Goal: Browse casually: Explore the website without a specific task or goal

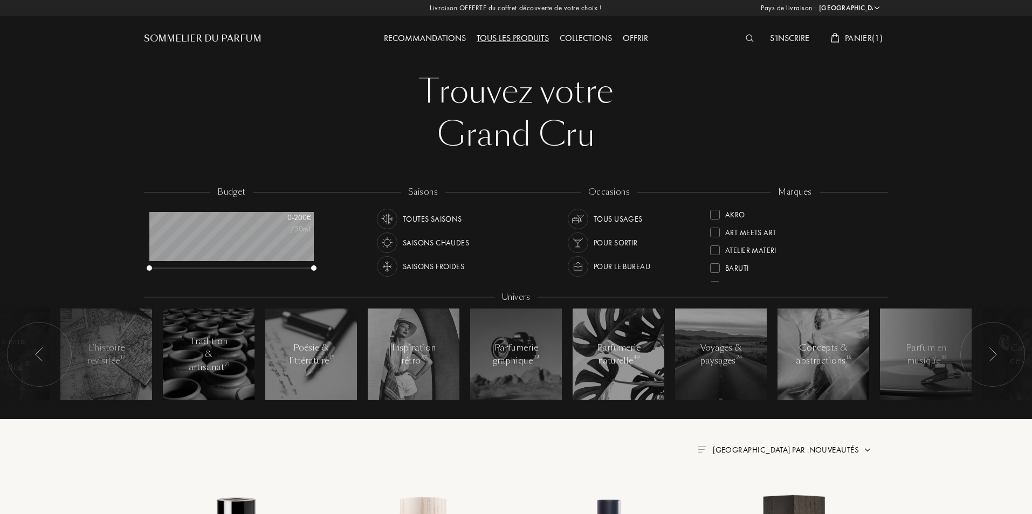
select select "FR"
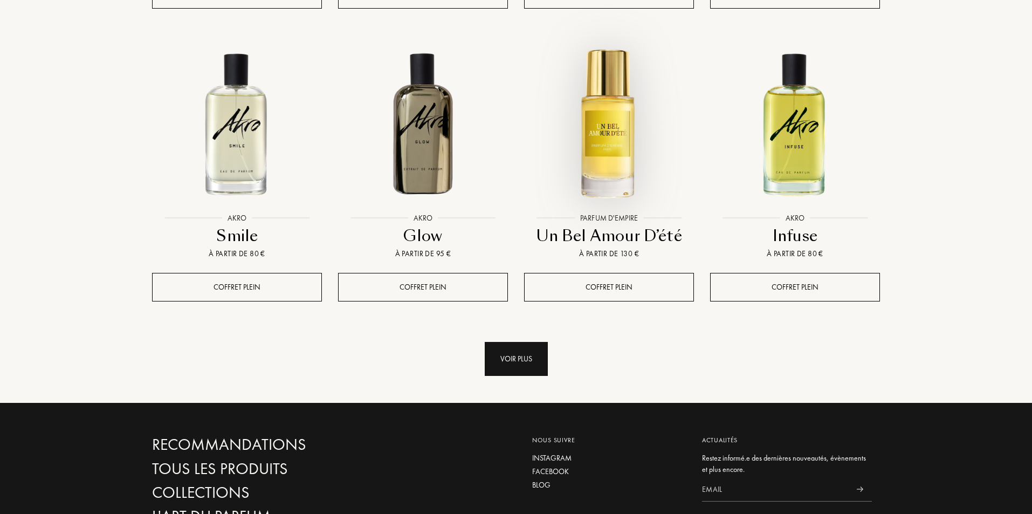
scroll to position [1114, 0]
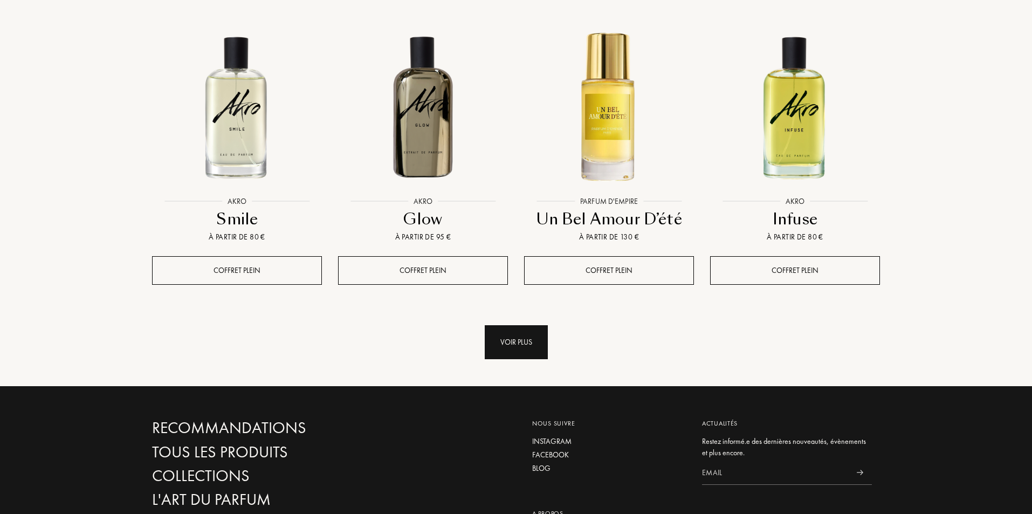
click at [511, 325] on div "Voir plus" at bounding box center [516, 342] width 63 height 34
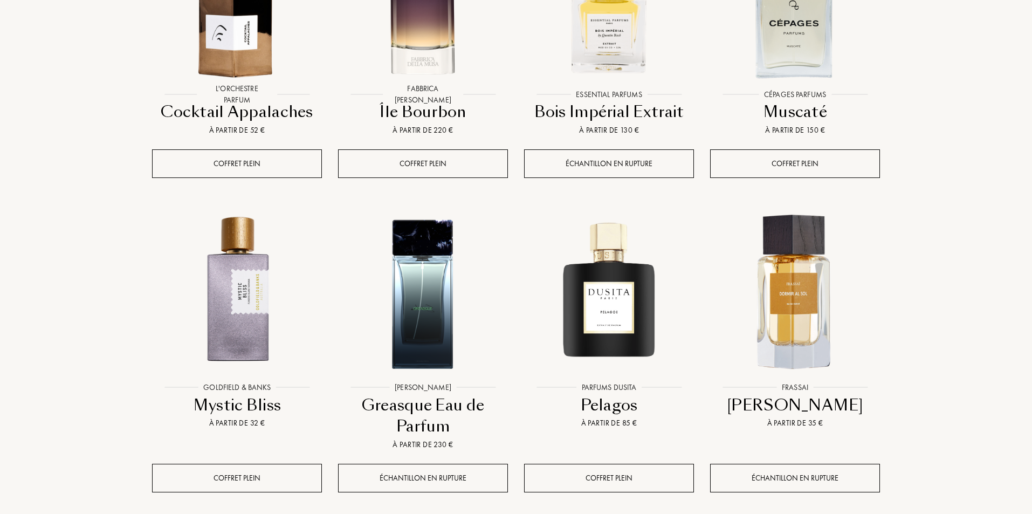
scroll to position [1940, 0]
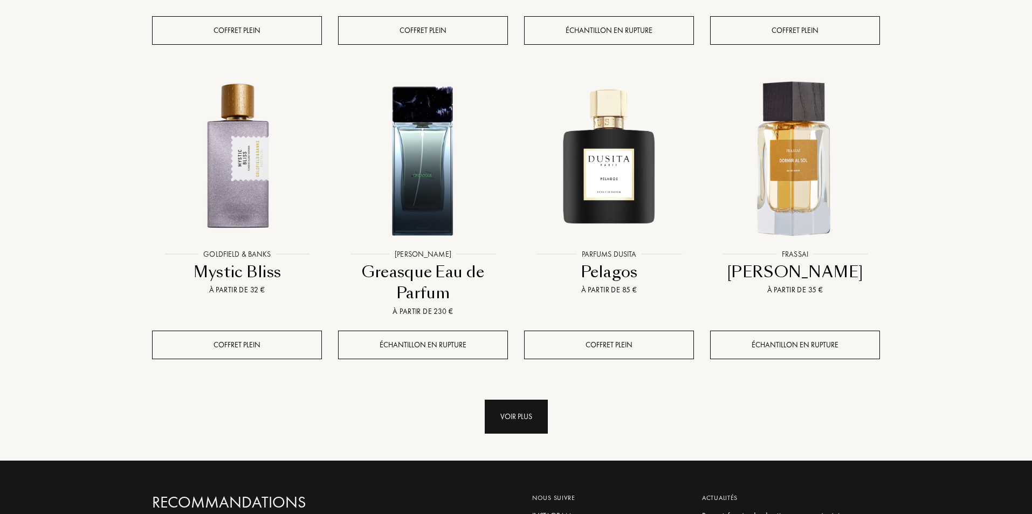
click at [529, 399] on div "Voir plus" at bounding box center [516, 416] width 63 height 34
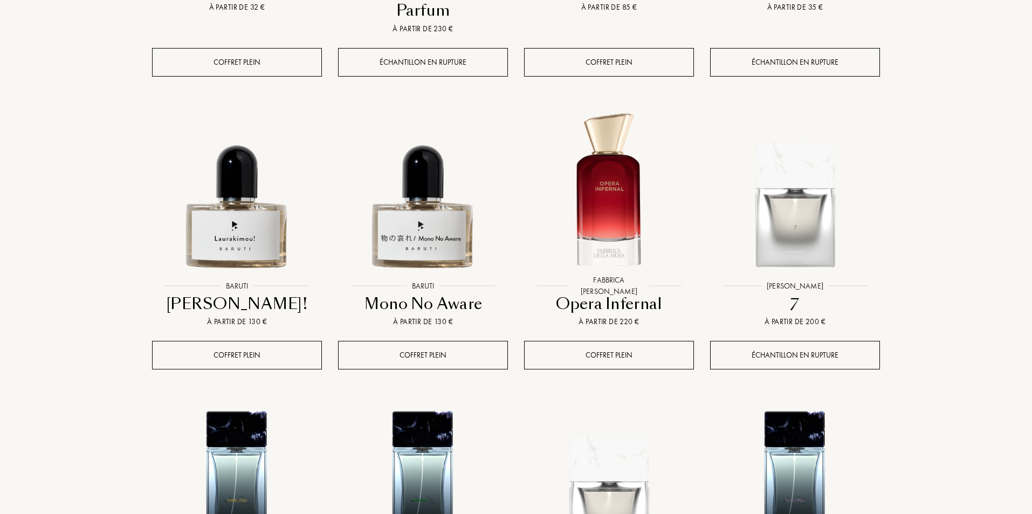
scroll to position [2228, 0]
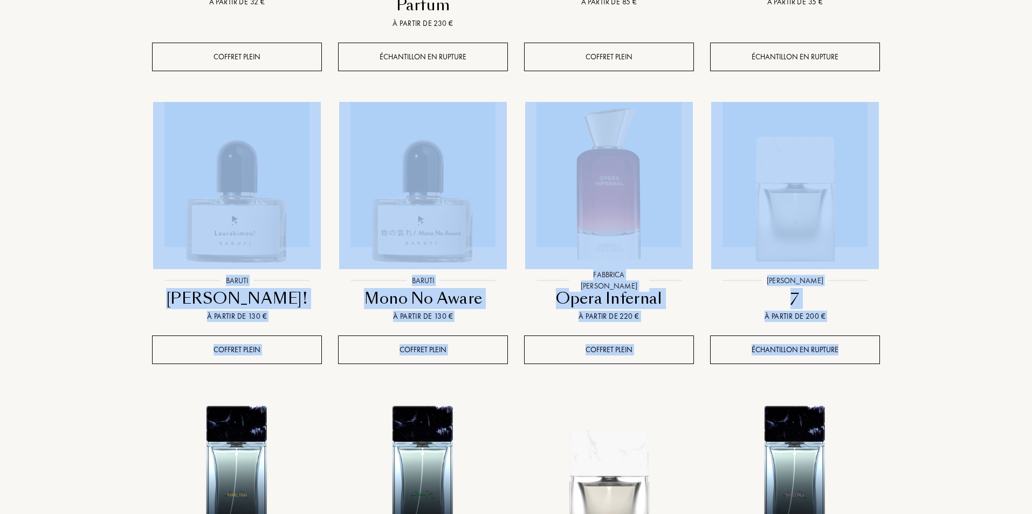
drag, startPoint x: 1031, startPoint y: 318, endPoint x: 1034, endPoint y: 6, distance: 312.1
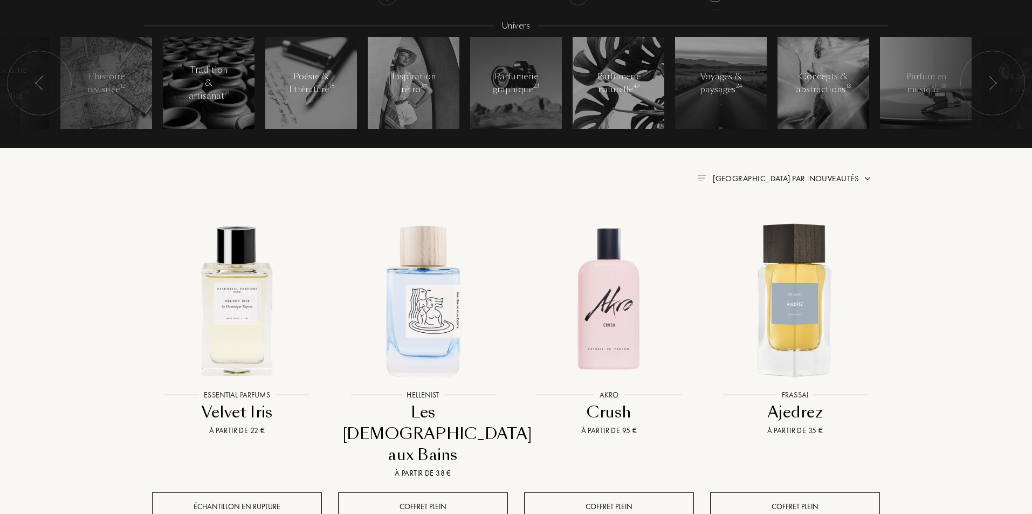
scroll to position [0, 0]
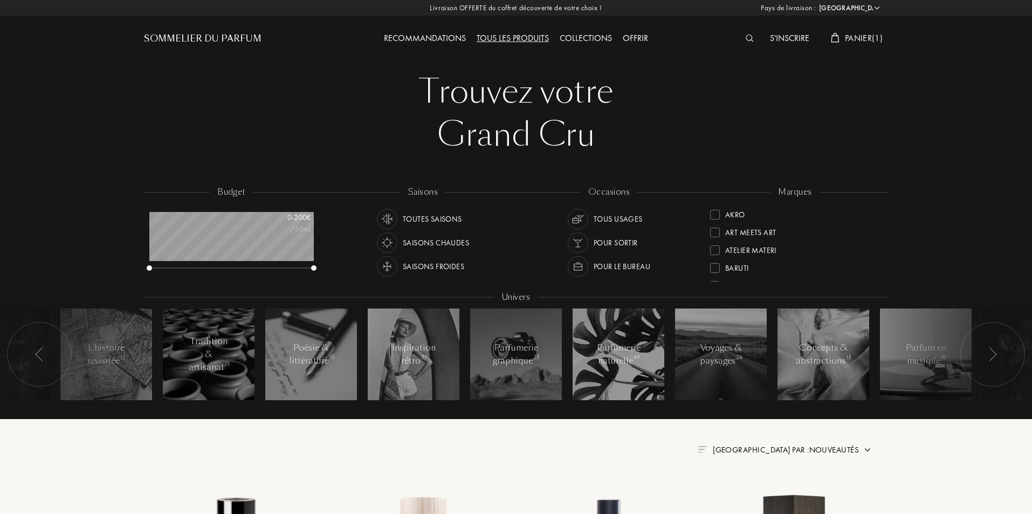
click at [863, 37] on span "Panier ( 1 )" at bounding box center [864, 37] width 38 height 11
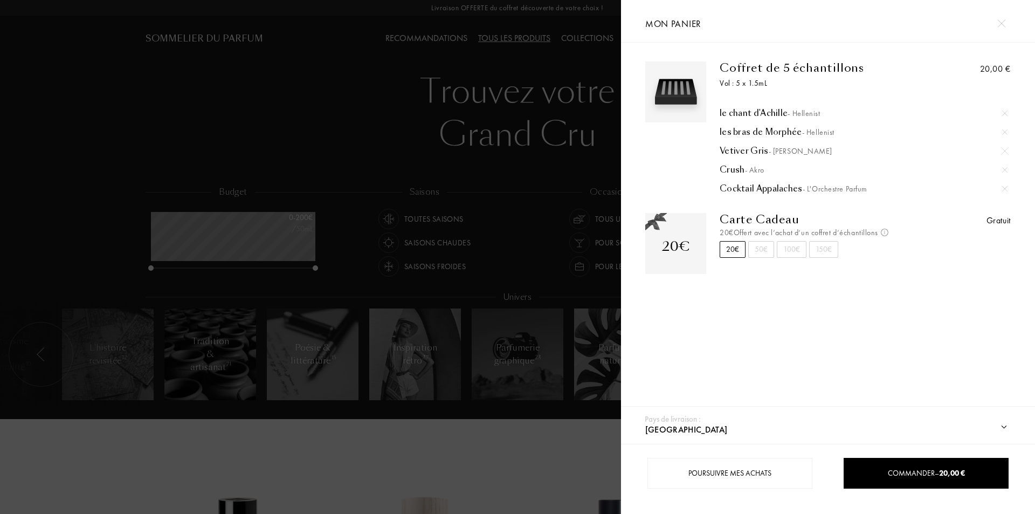
click at [80, 454] on div at bounding box center [310, 257] width 621 height 514
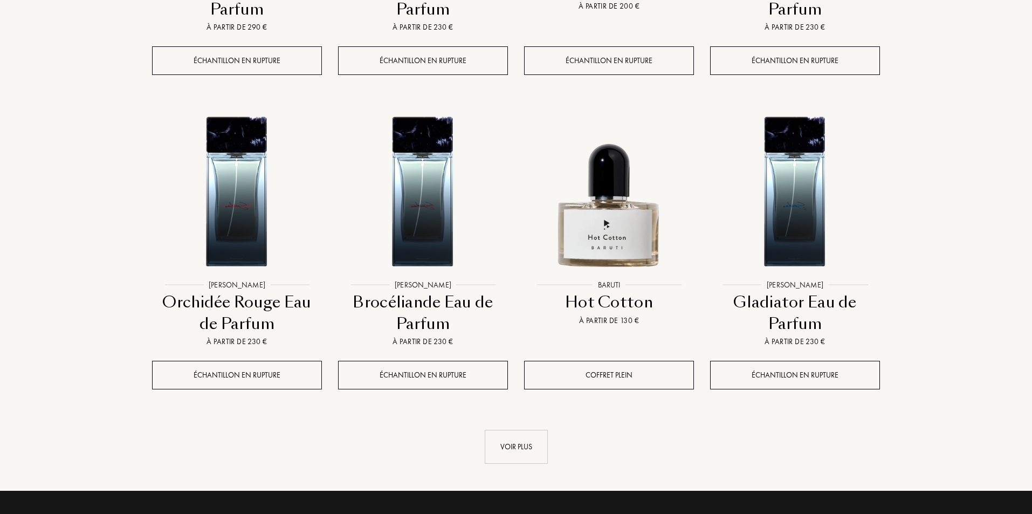
scroll to position [2797, 0]
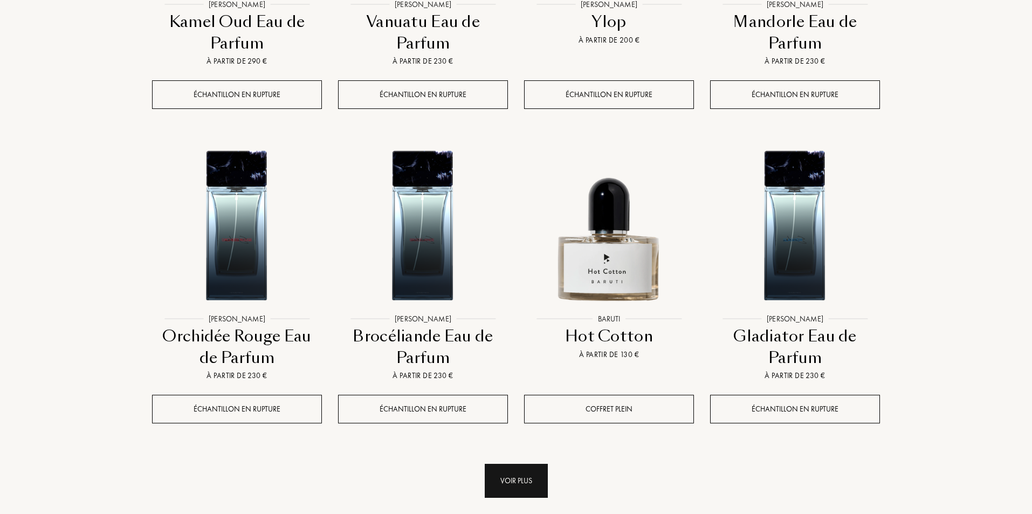
click at [508, 463] on div "Voir plus" at bounding box center [516, 480] width 63 height 34
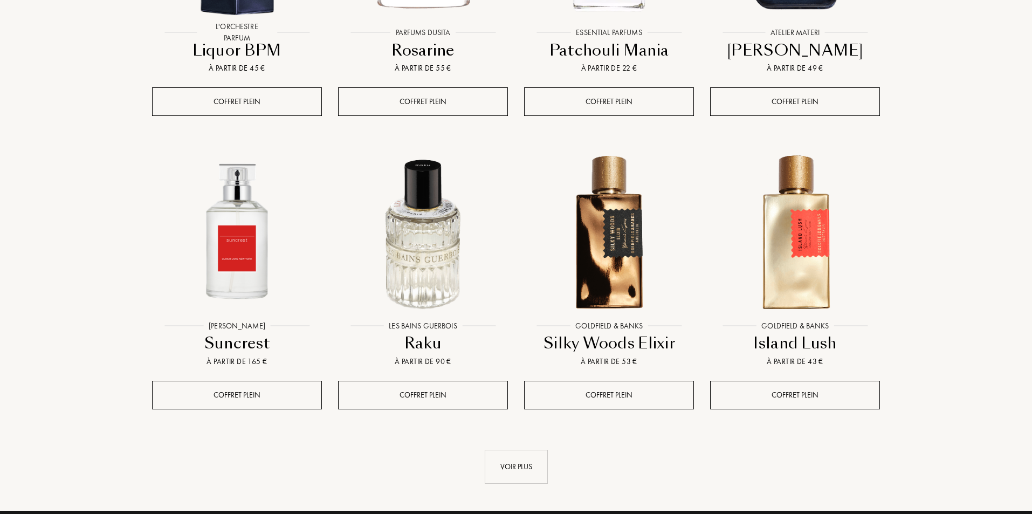
scroll to position [3839, 0]
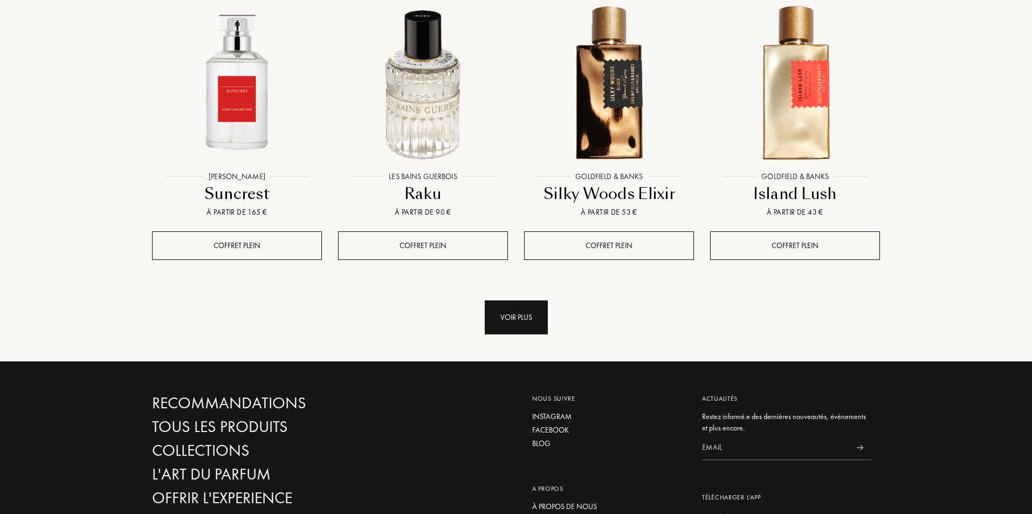
click at [537, 300] on div "Voir plus" at bounding box center [516, 317] width 63 height 34
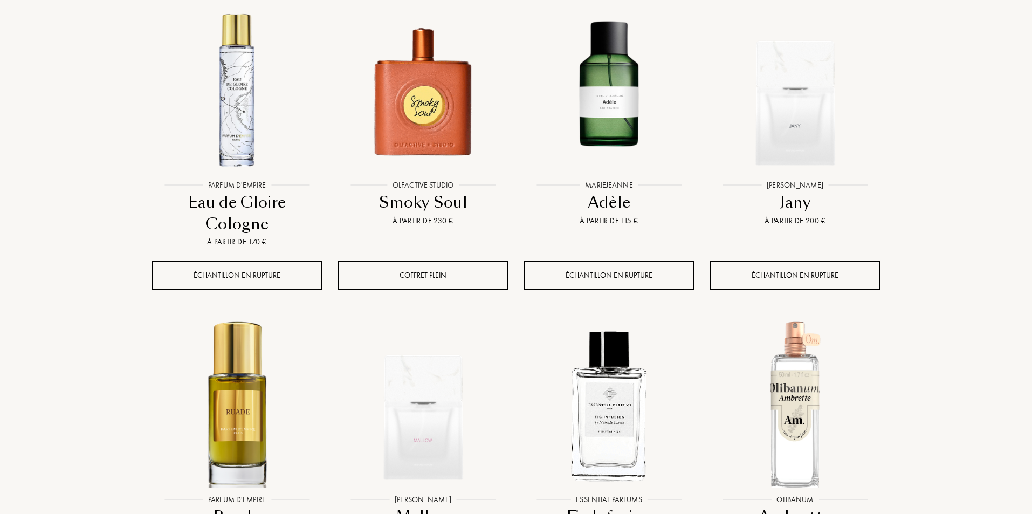
scroll to position [4594, 0]
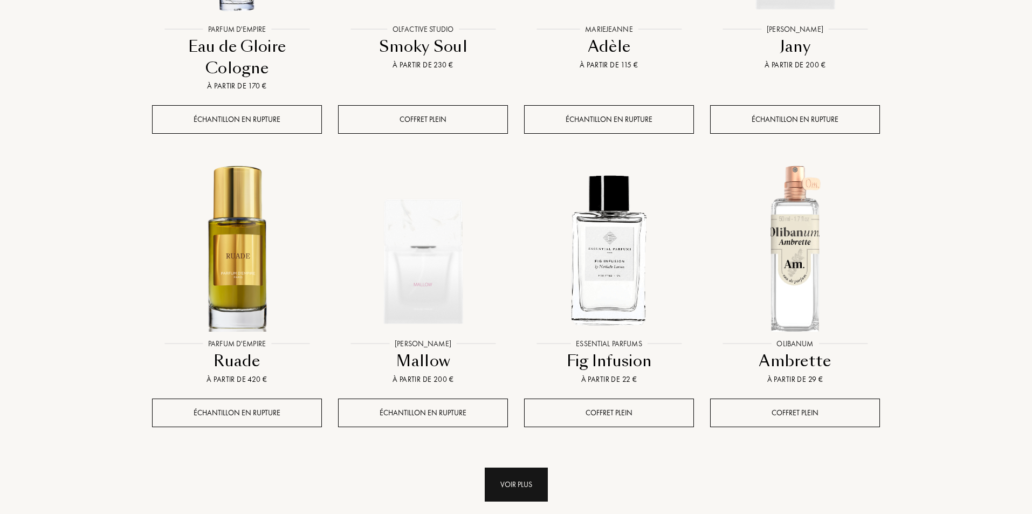
click at [532, 467] on div "Voir plus" at bounding box center [516, 484] width 63 height 34
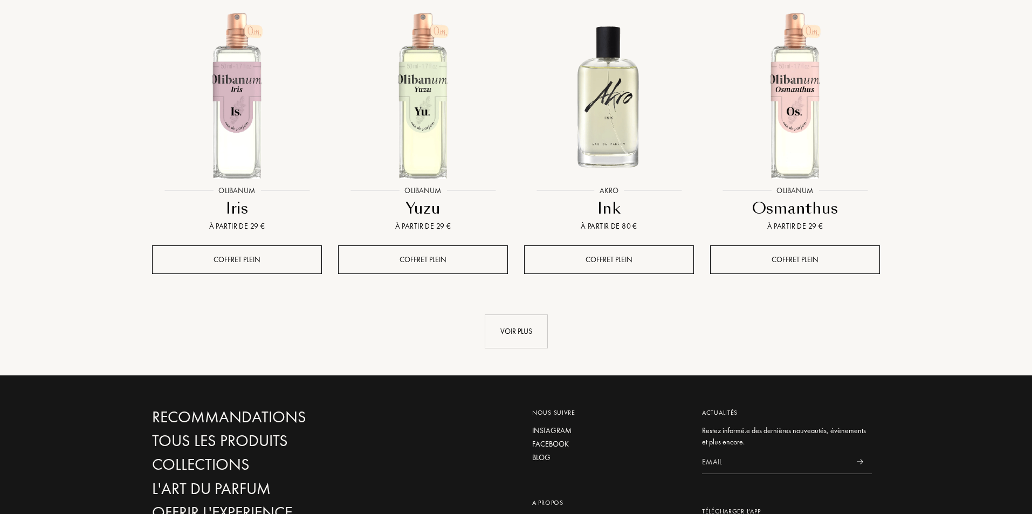
scroll to position [5755, 0]
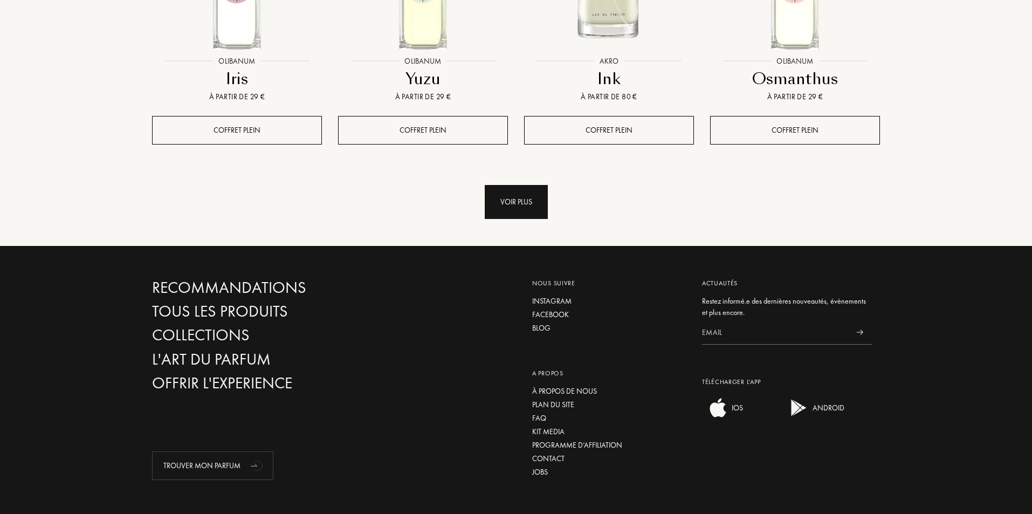
click at [510, 185] on div "Voir plus" at bounding box center [516, 202] width 63 height 34
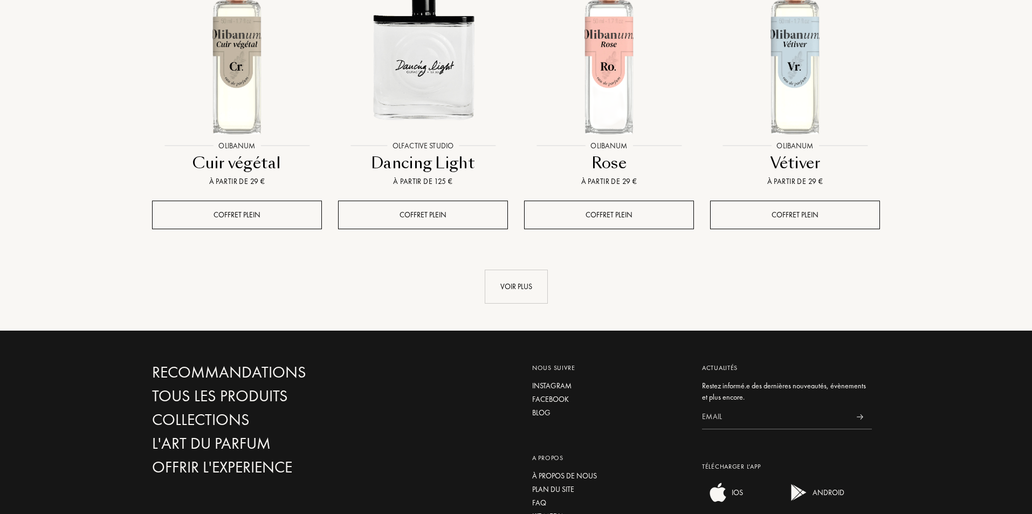
scroll to position [6634, 0]
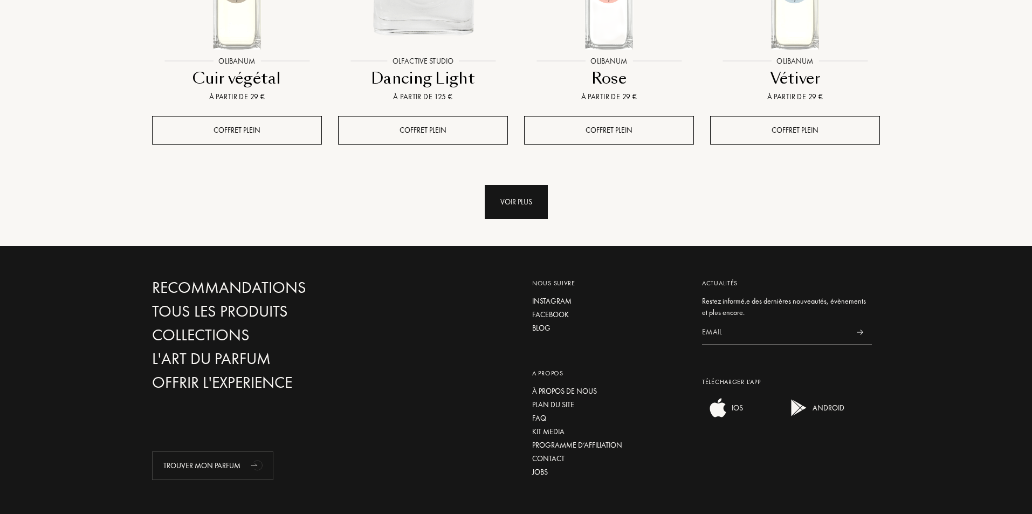
click at [509, 185] on div "Voir plus" at bounding box center [516, 202] width 63 height 34
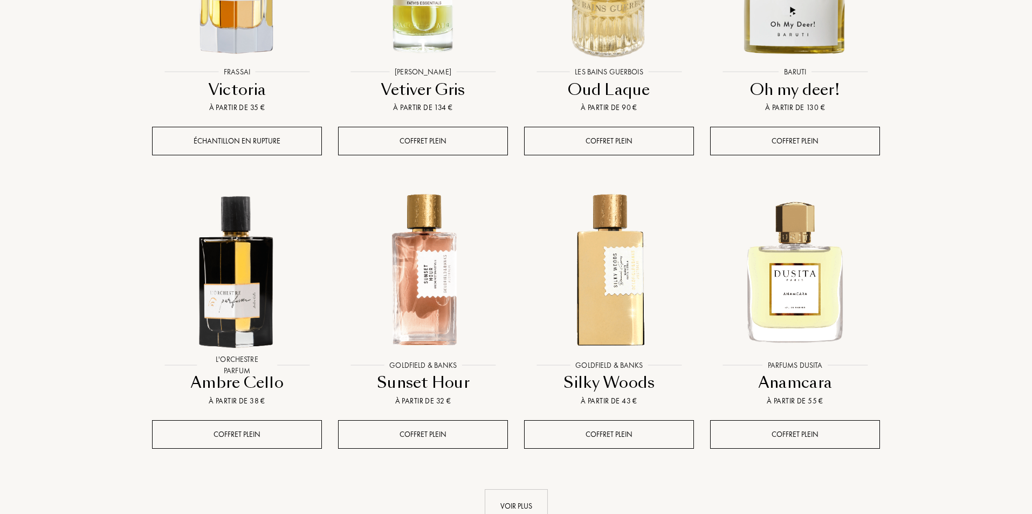
scroll to position [7496, 0]
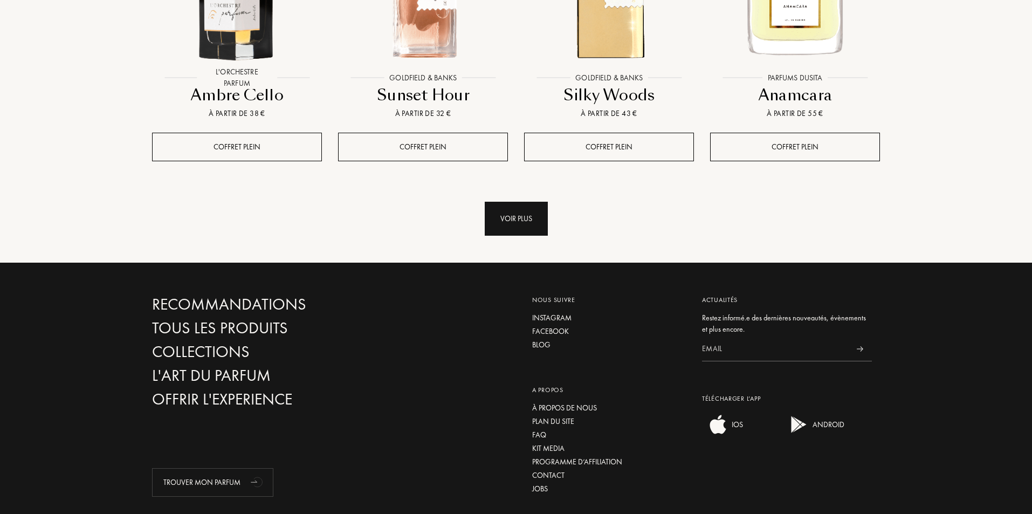
click at [544, 202] on div "Voir plus" at bounding box center [516, 219] width 63 height 34
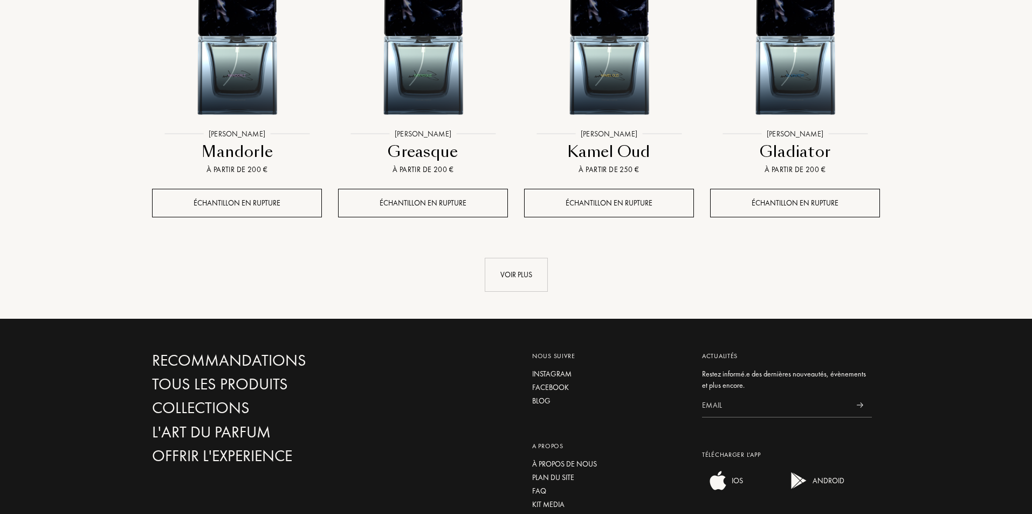
scroll to position [8391, 0]
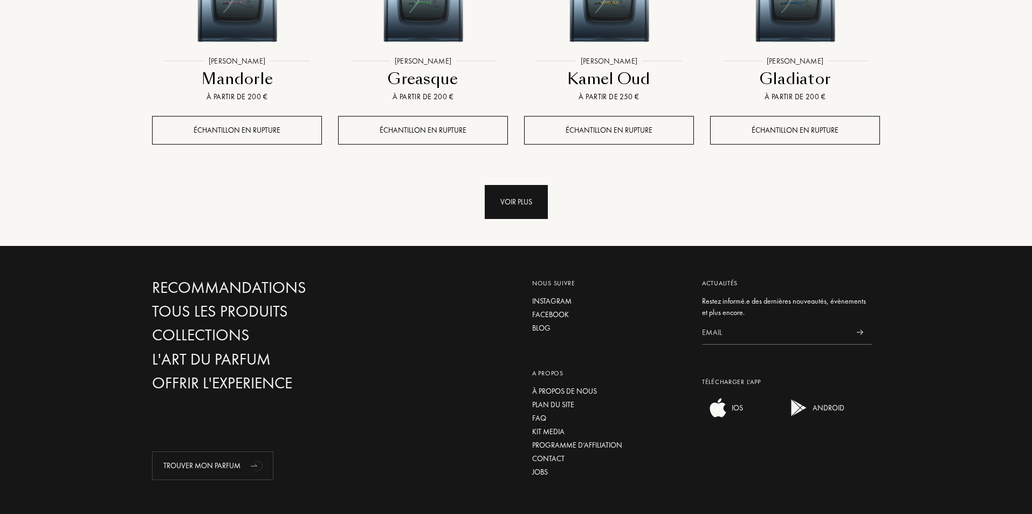
click at [509, 185] on div "Voir plus" at bounding box center [516, 202] width 63 height 34
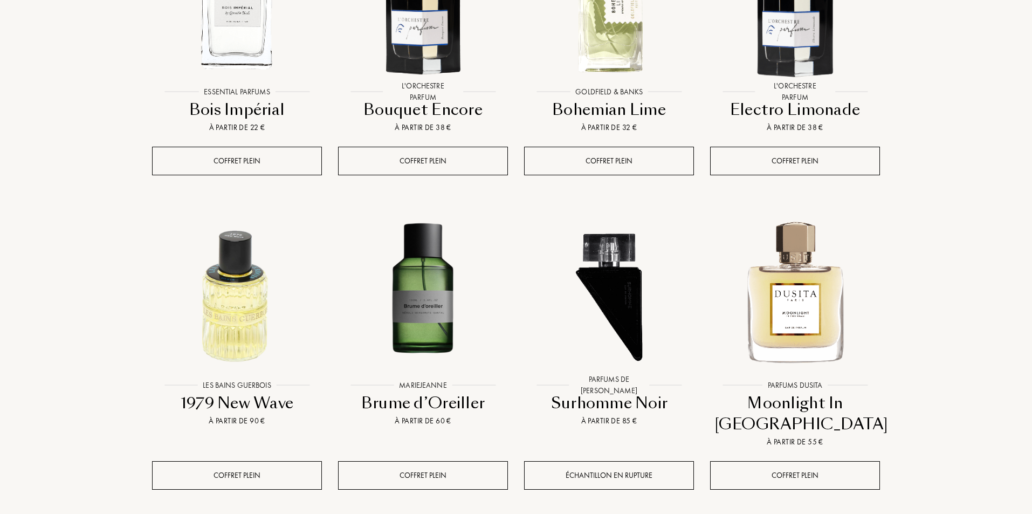
scroll to position [9110, 0]
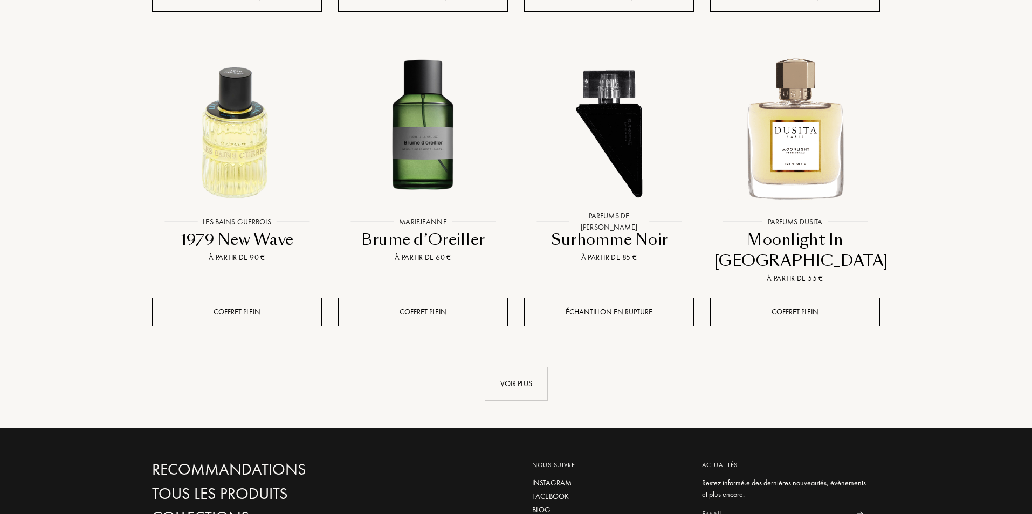
click at [516, 345] on div "Voir plus" at bounding box center [516, 373] width 744 height 56
click at [536, 366] on div "Voir plus" at bounding box center [516, 383] width 63 height 34
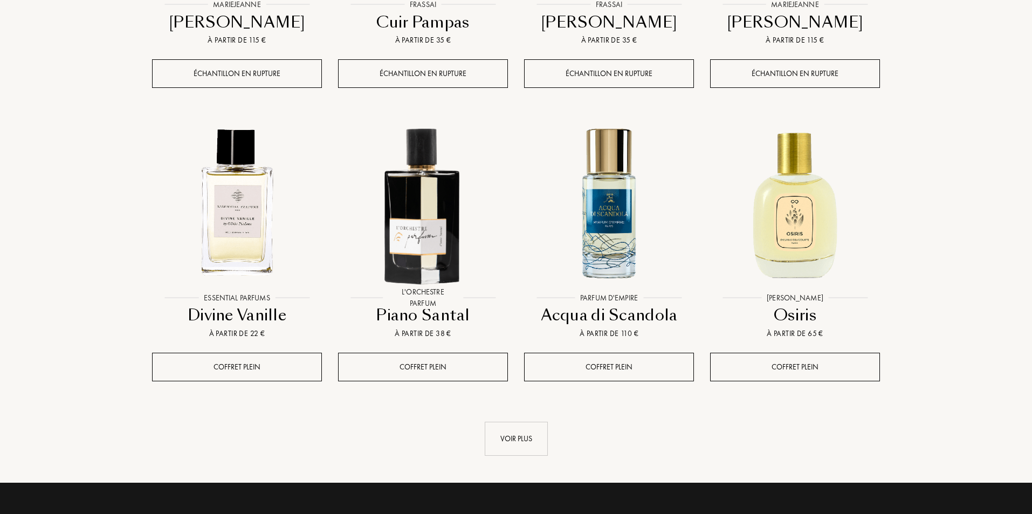
scroll to position [10080, 0]
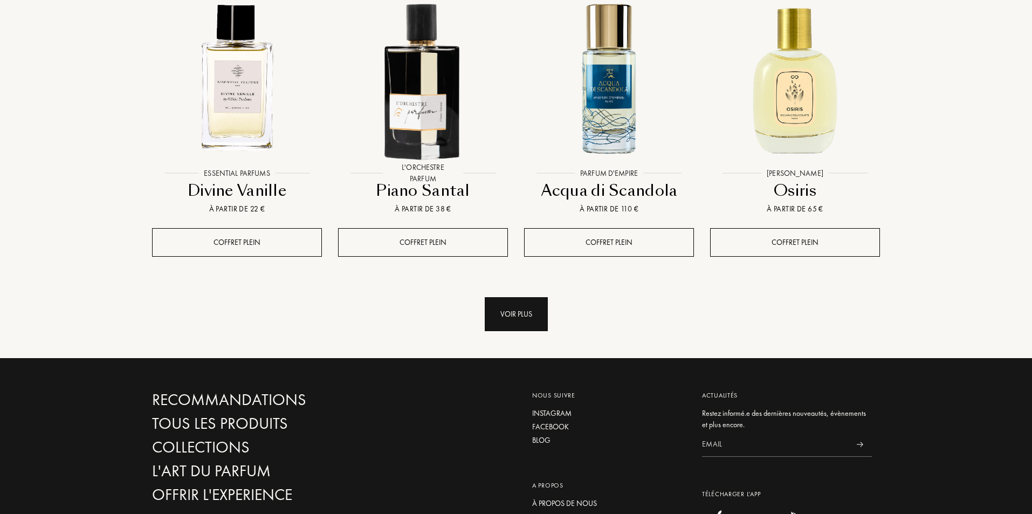
click at [508, 297] on div "Voir plus" at bounding box center [516, 314] width 63 height 34
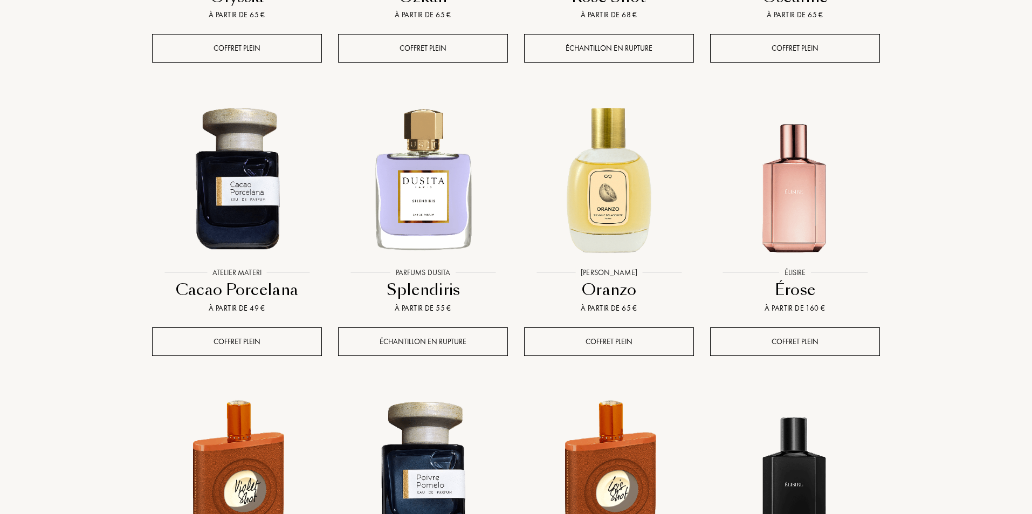
scroll to position [10763, 0]
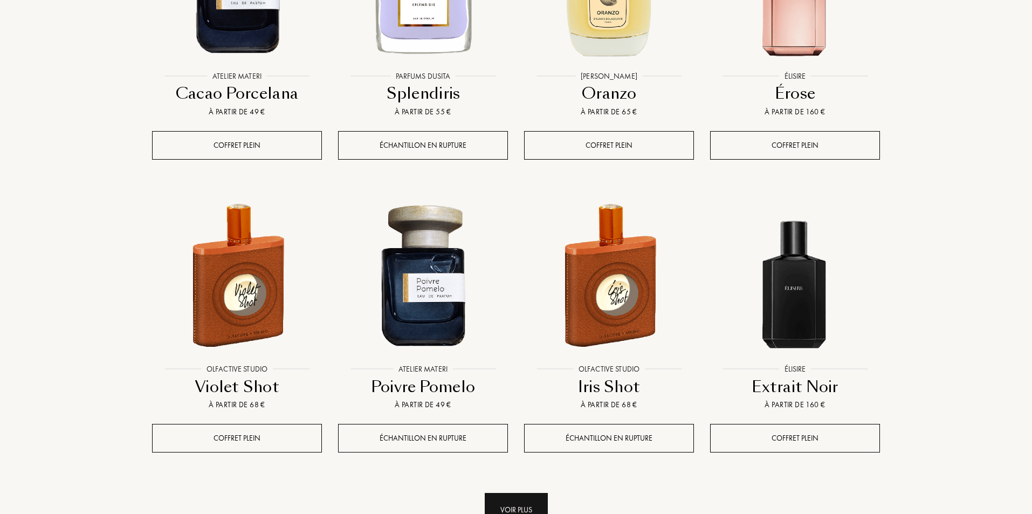
click at [529, 493] on div "Voir plus" at bounding box center [516, 510] width 63 height 34
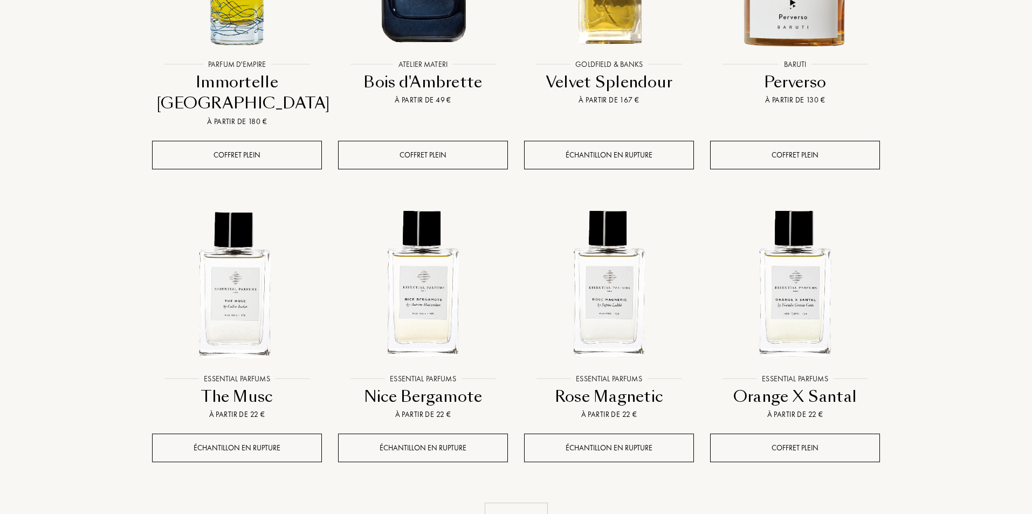
scroll to position [11733, 0]
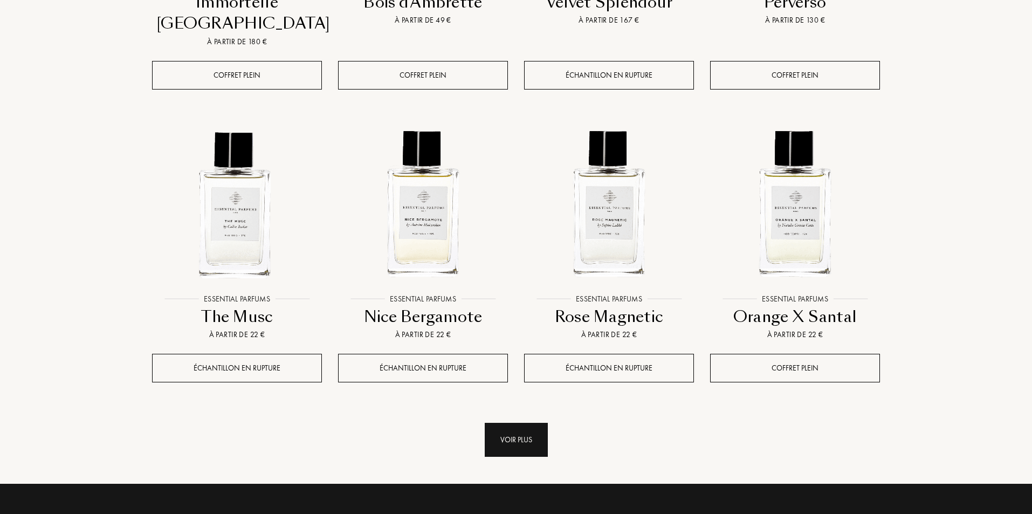
click at [510, 423] on div "Voir plus" at bounding box center [516, 440] width 63 height 34
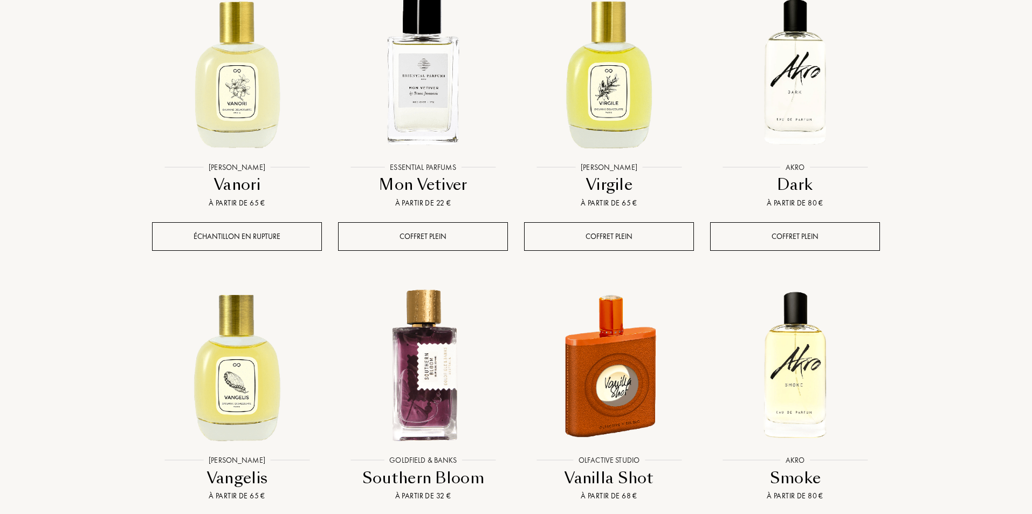
scroll to position [12595, 0]
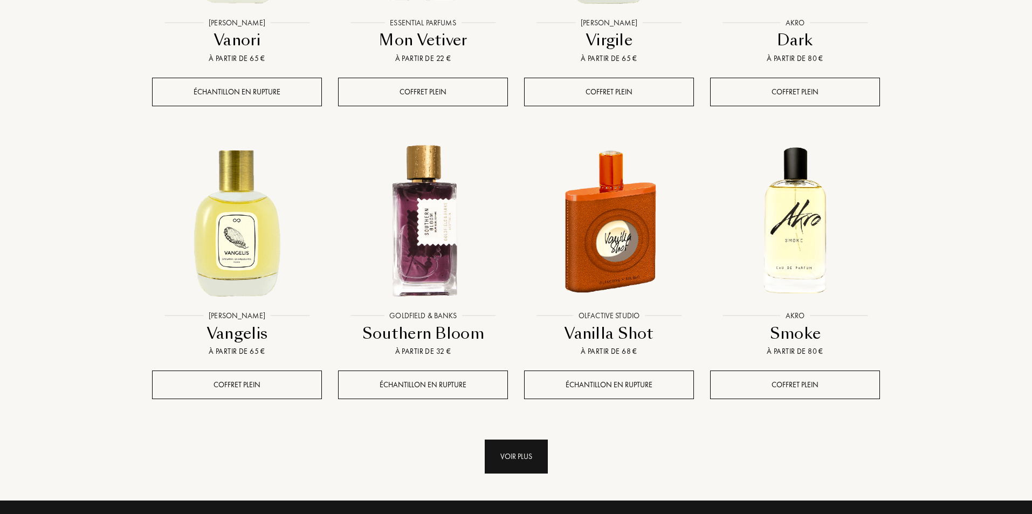
click at [508, 439] on div "Voir plus" at bounding box center [516, 456] width 63 height 34
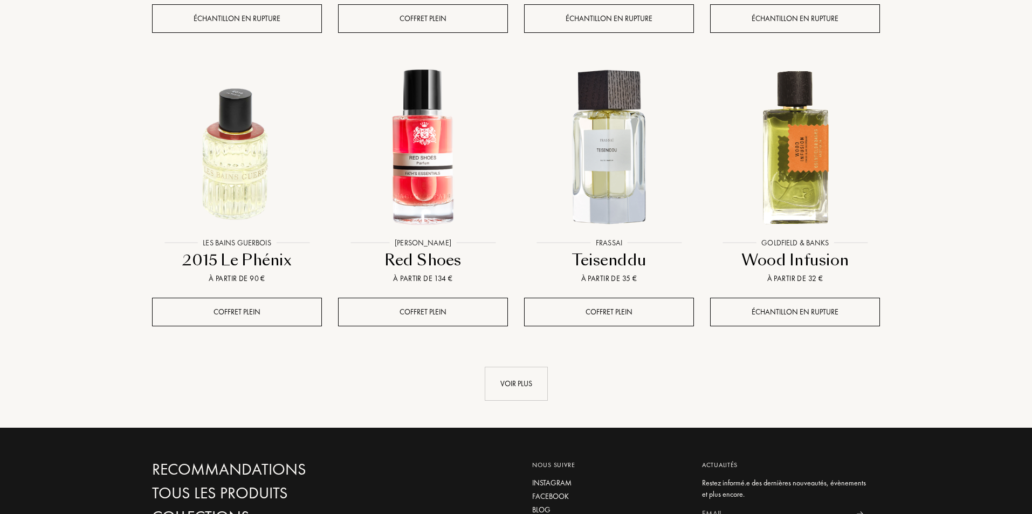
scroll to position [13601, 0]
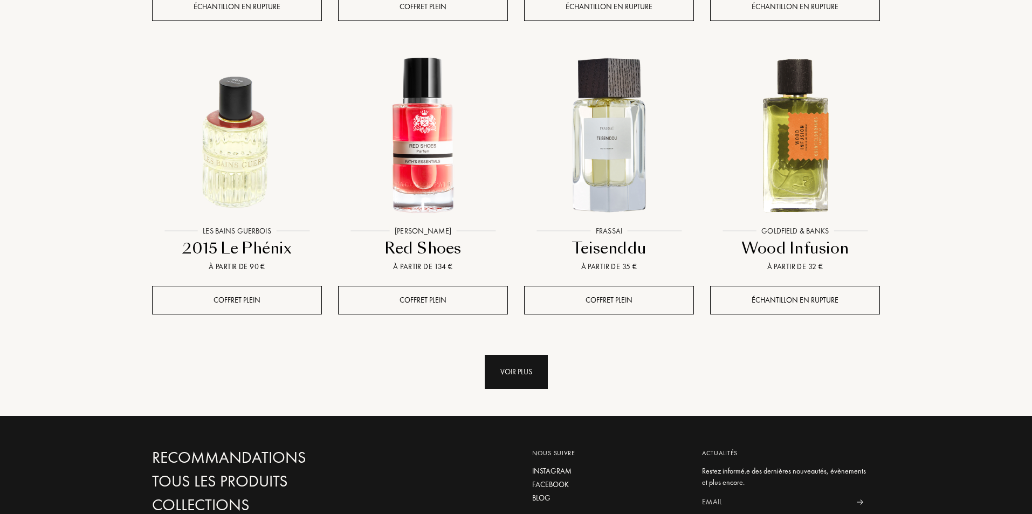
click at [546, 355] on div "Voir plus" at bounding box center [516, 372] width 63 height 34
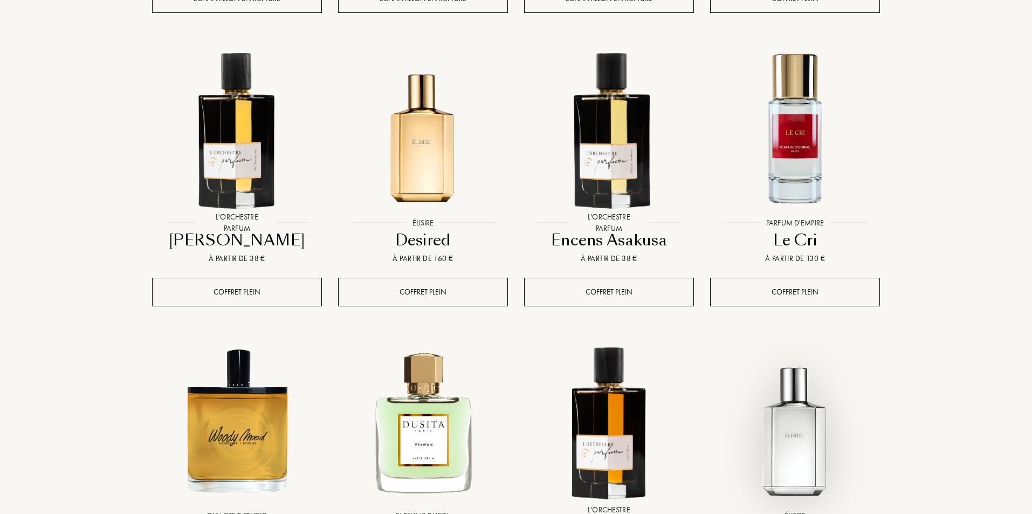
scroll to position [14356, 0]
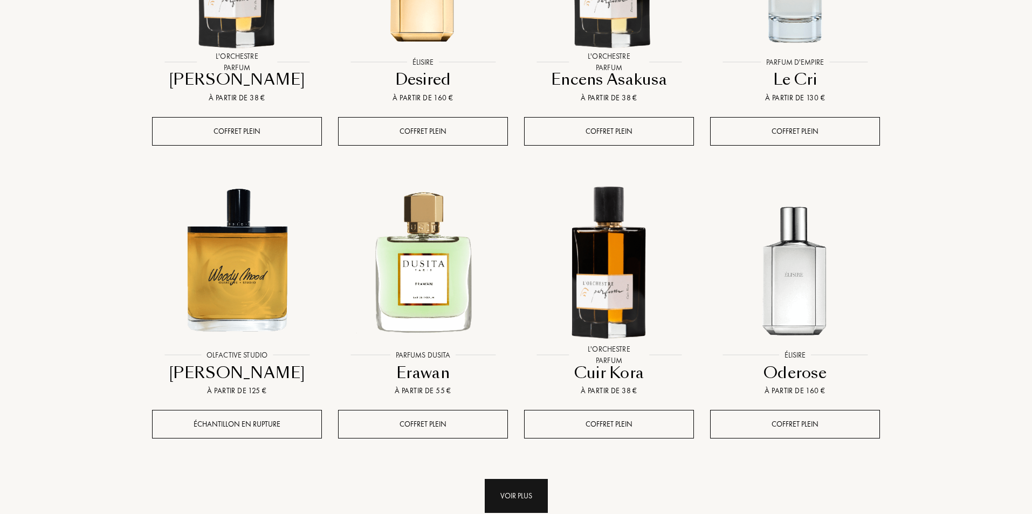
click at [492, 479] on div "Voir plus" at bounding box center [516, 496] width 63 height 34
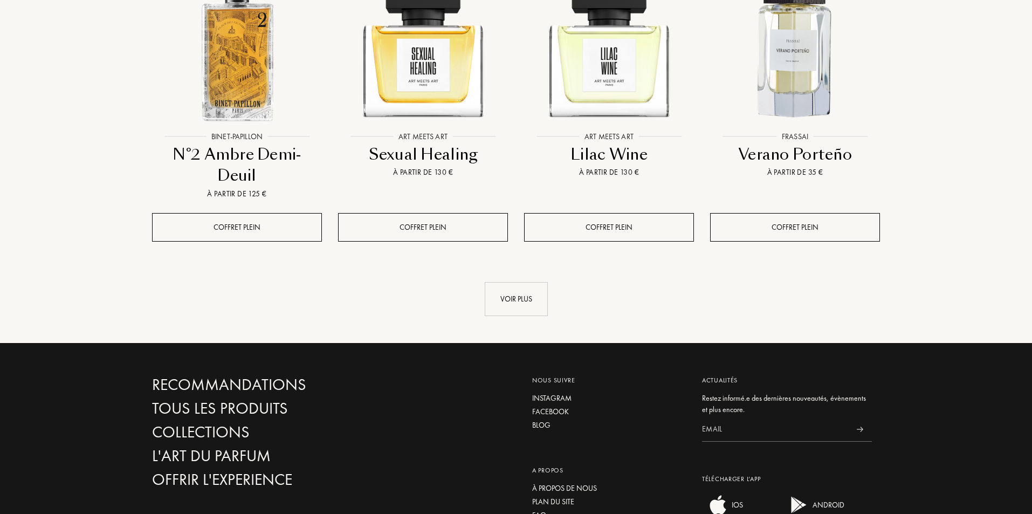
scroll to position [15505, 0]
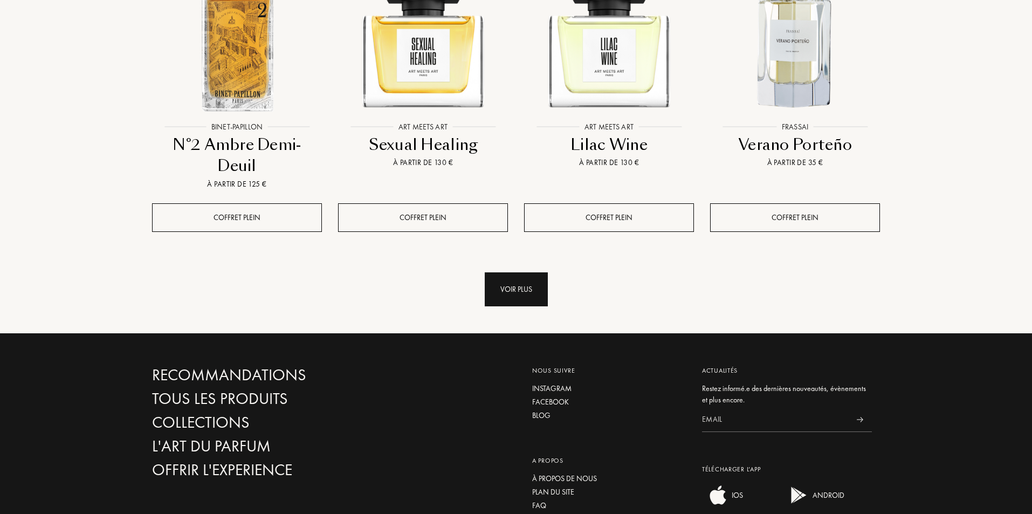
click at [518, 272] on div "Voir plus" at bounding box center [516, 289] width 63 height 34
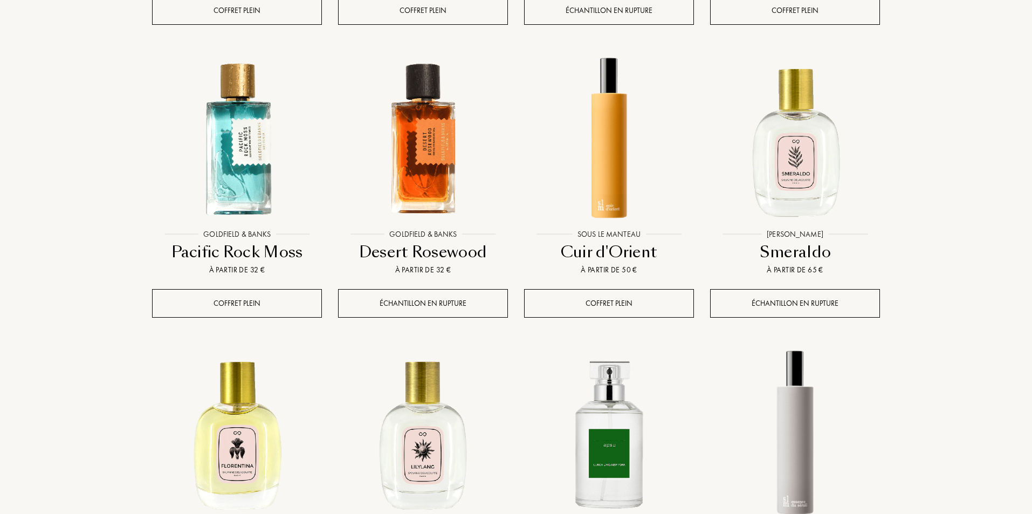
scroll to position [16224, 0]
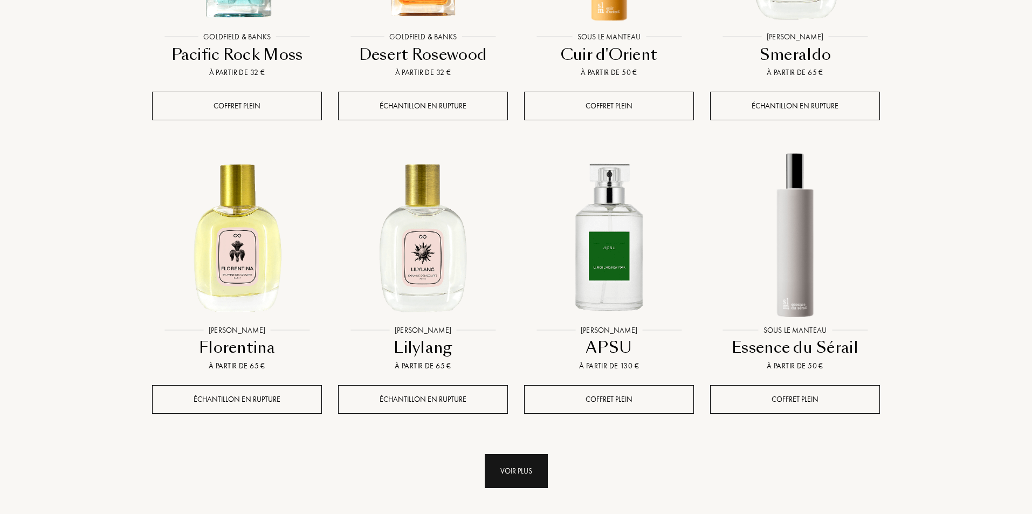
click at [523, 454] on div "Voir plus" at bounding box center [516, 471] width 63 height 34
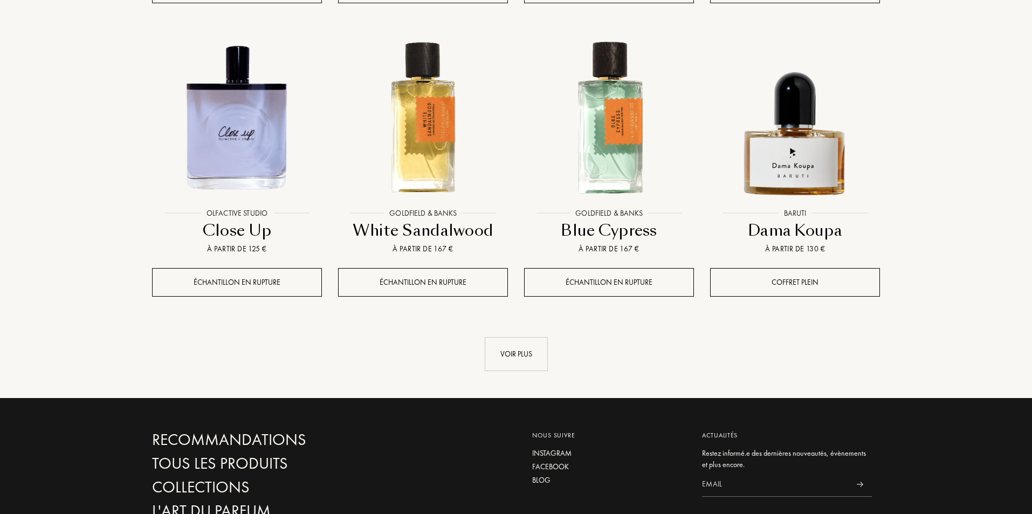
scroll to position [17308, 0]
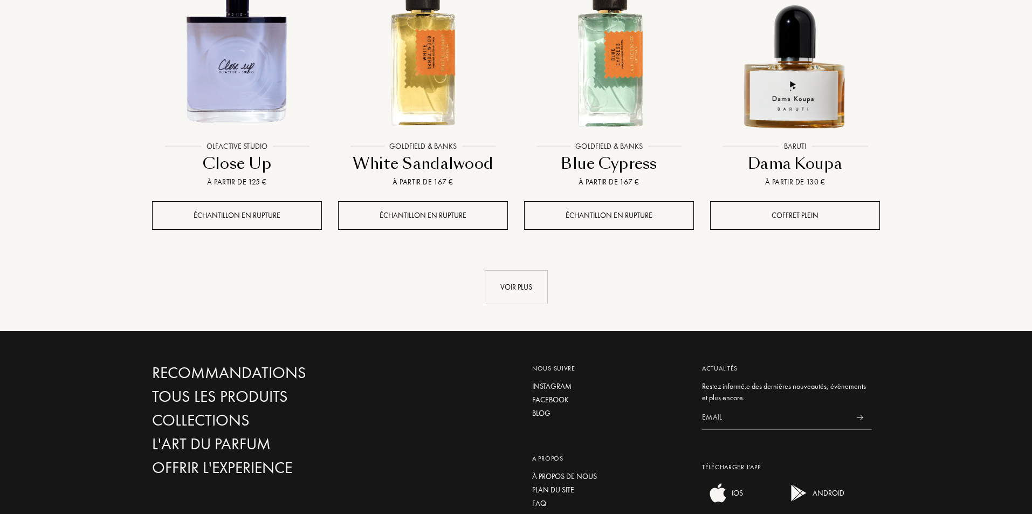
click at [529, 270] on div "Voir plus" at bounding box center [516, 287] width 63 height 34
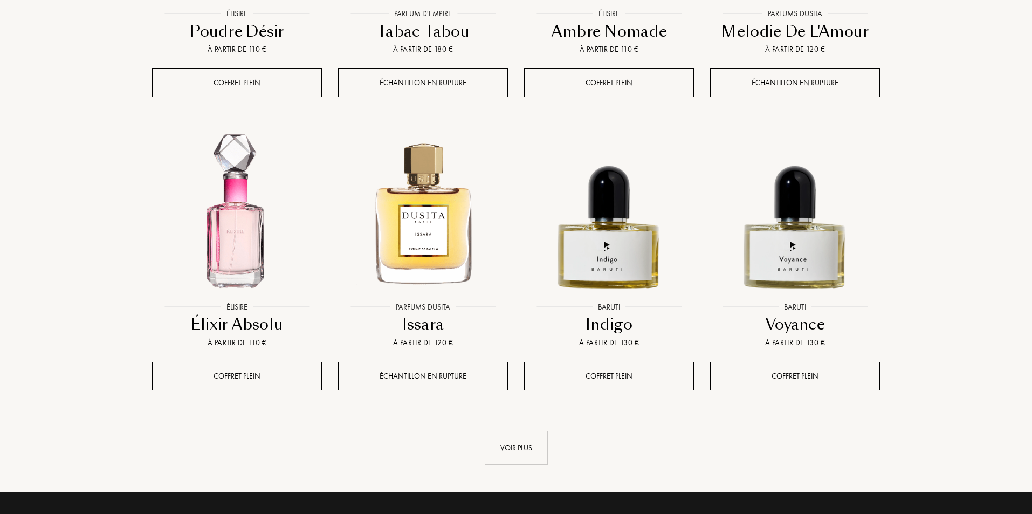
scroll to position [18186, 0]
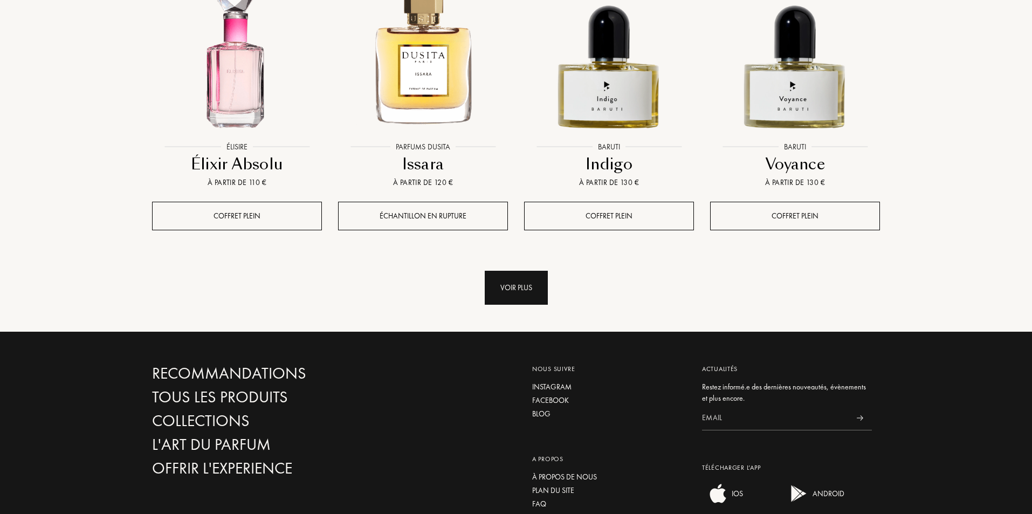
click at [514, 271] on div "Voir plus" at bounding box center [516, 288] width 63 height 34
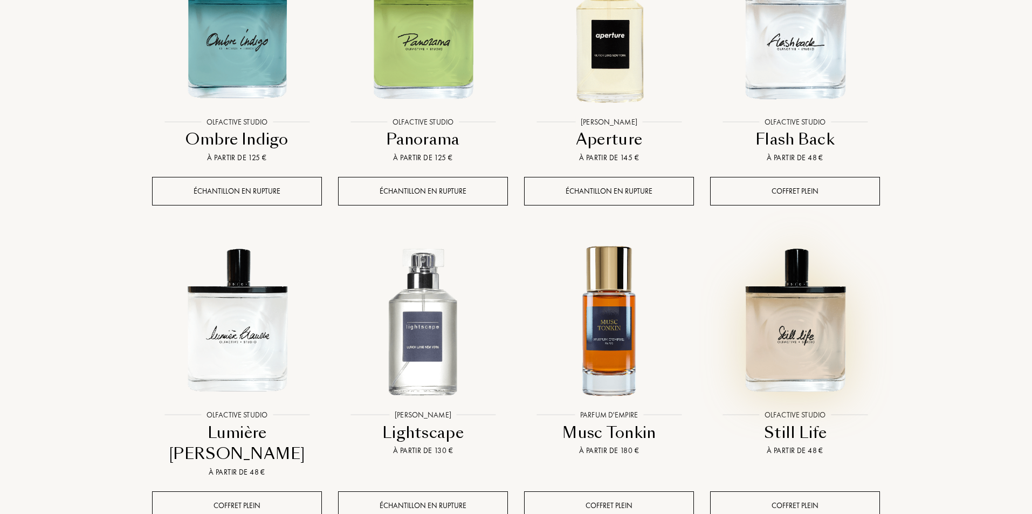
scroll to position [18833, 0]
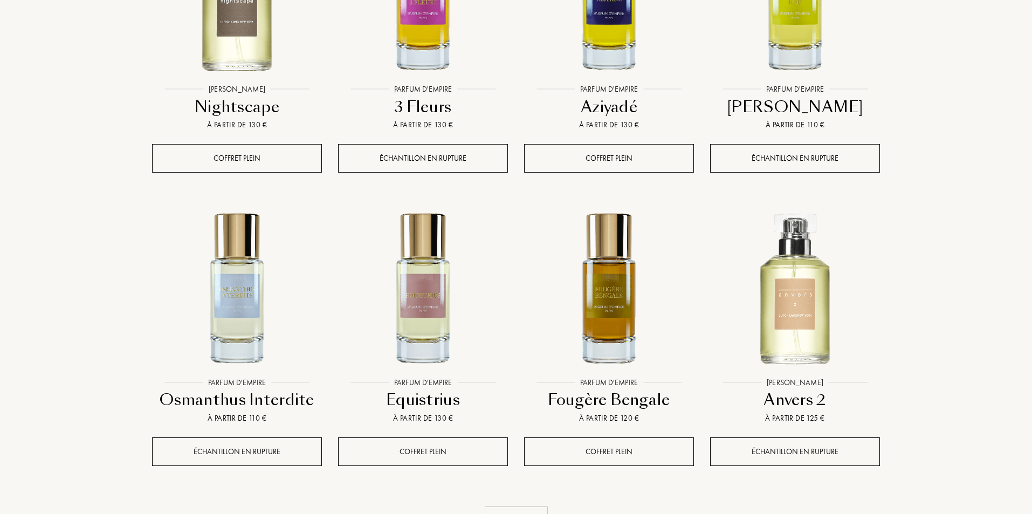
scroll to position [19901, 0]
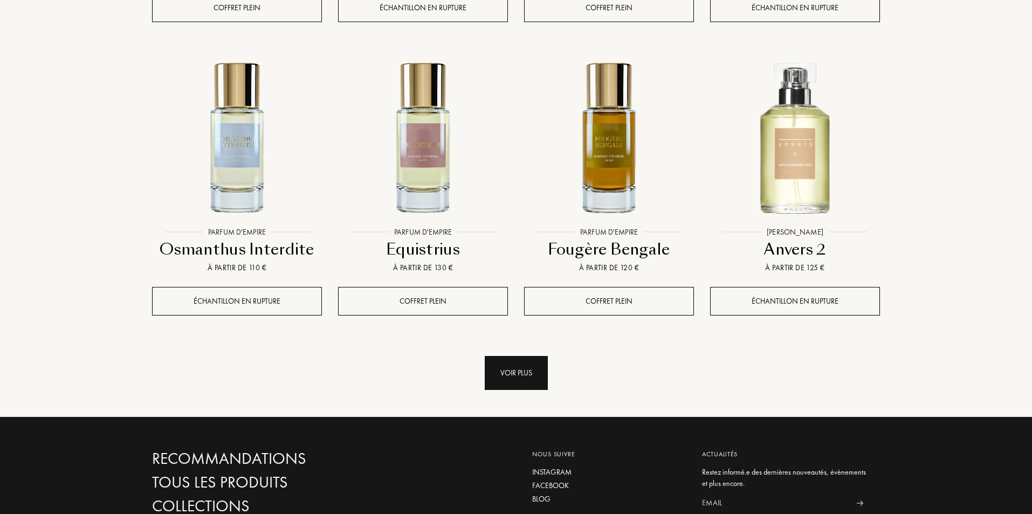
click at [532, 356] on div "Voir plus" at bounding box center [516, 373] width 63 height 34
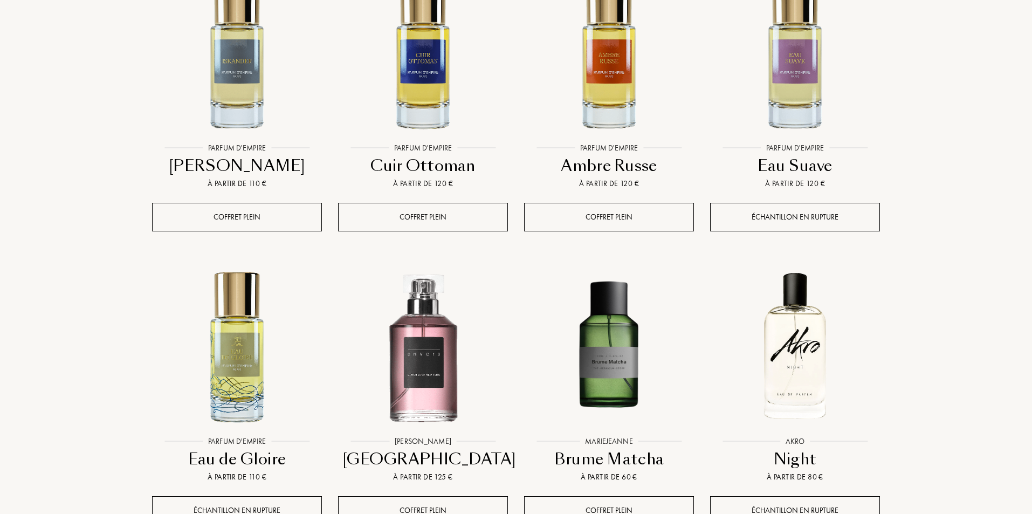
scroll to position [20322, 0]
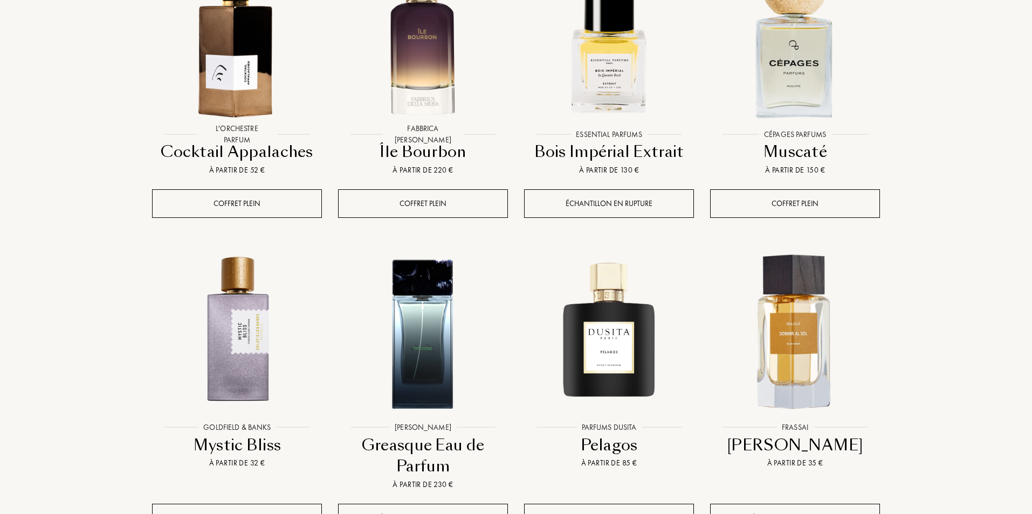
scroll to position [0, 0]
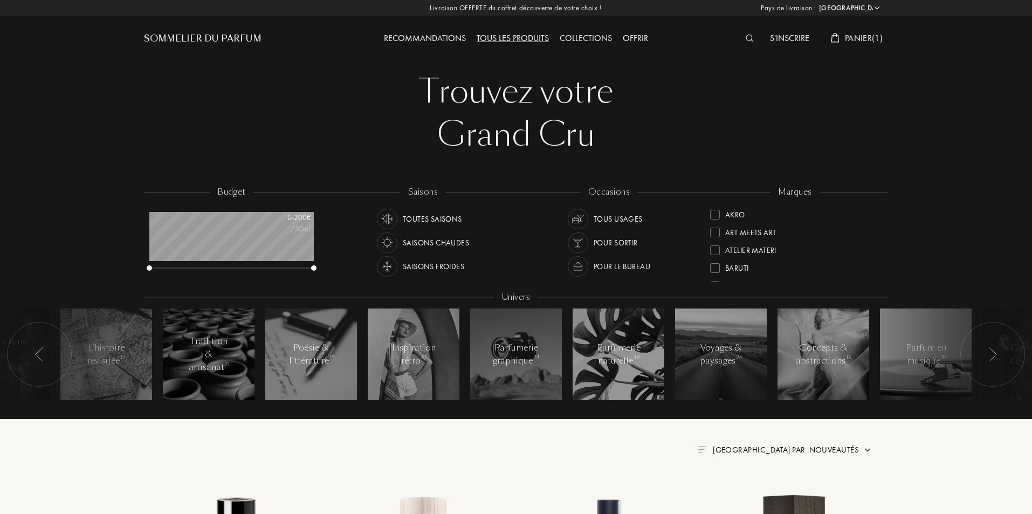
click at [872, 35] on span "Panier ( 1 )" at bounding box center [864, 37] width 38 height 11
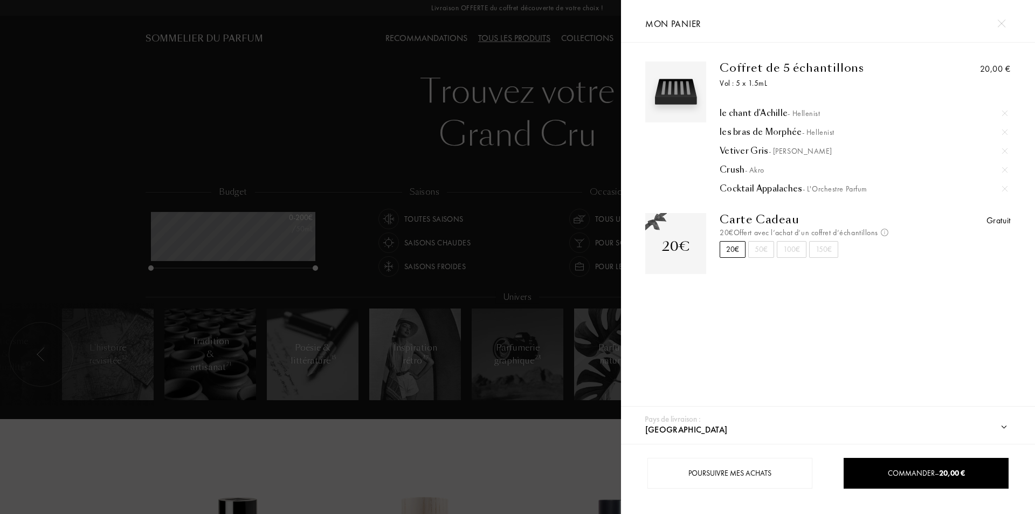
click at [144, 472] on div at bounding box center [310, 257] width 621 height 514
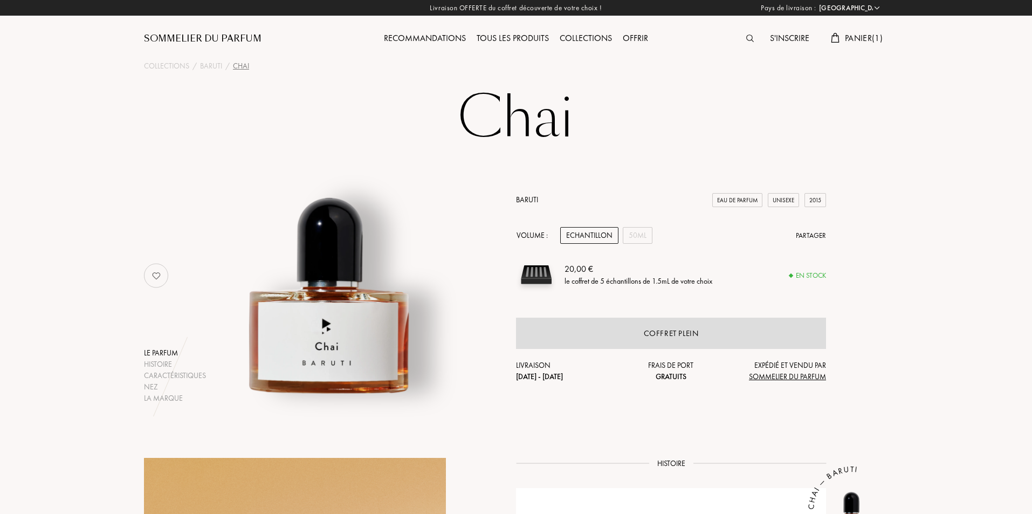
select select "FR"
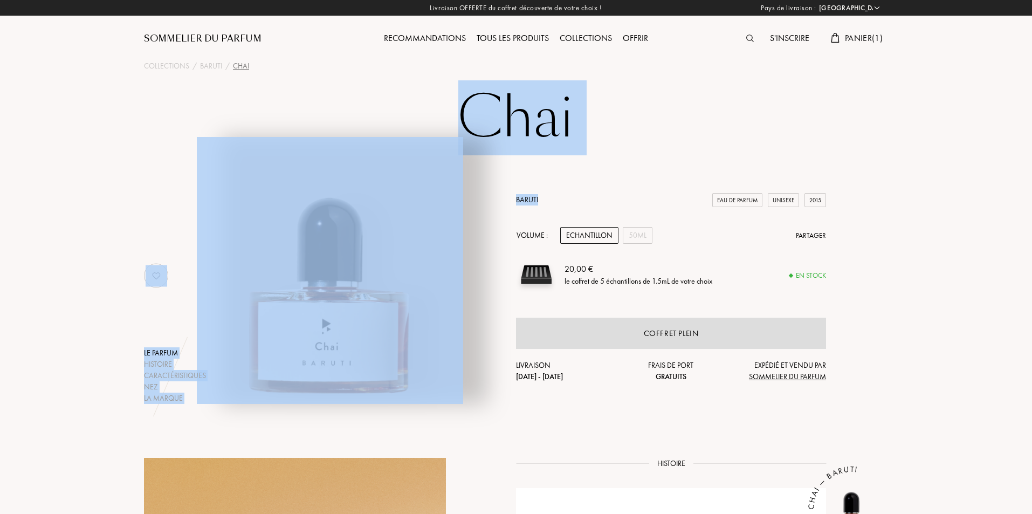
drag, startPoint x: 458, startPoint y: 120, endPoint x: 609, endPoint y: 132, distance: 151.9
click at [558, 169] on div "Chai Le parfum Histoire Caractéristiques Nez La marque Baruti Eau de Parfum Uni…" at bounding box center [516, 245] width 776 height 315
click at [626, 121] on h1 "Chai" at bounding box center [515, 117] width 539 height 59
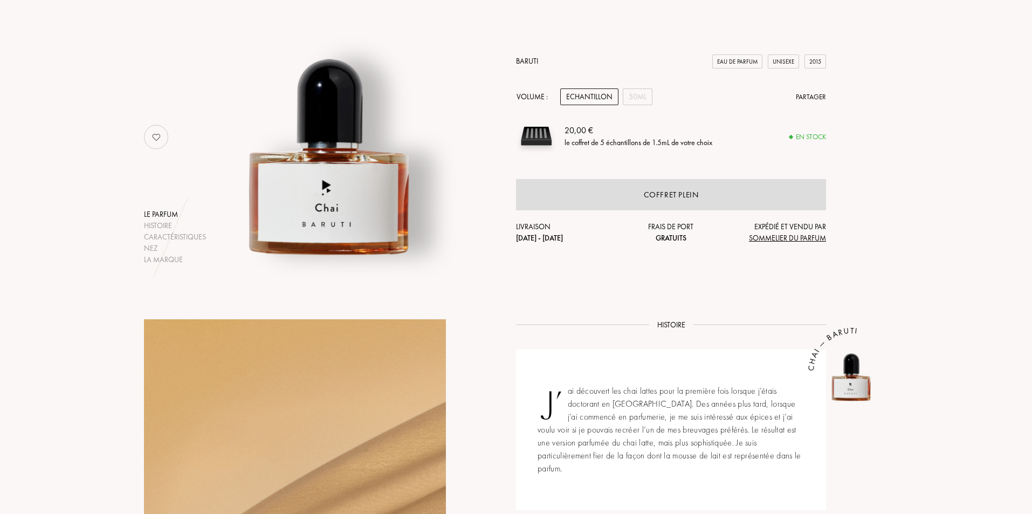
scroll to position [252, 0]
